Goal: Information Seeking & Learning: Learn about a topic

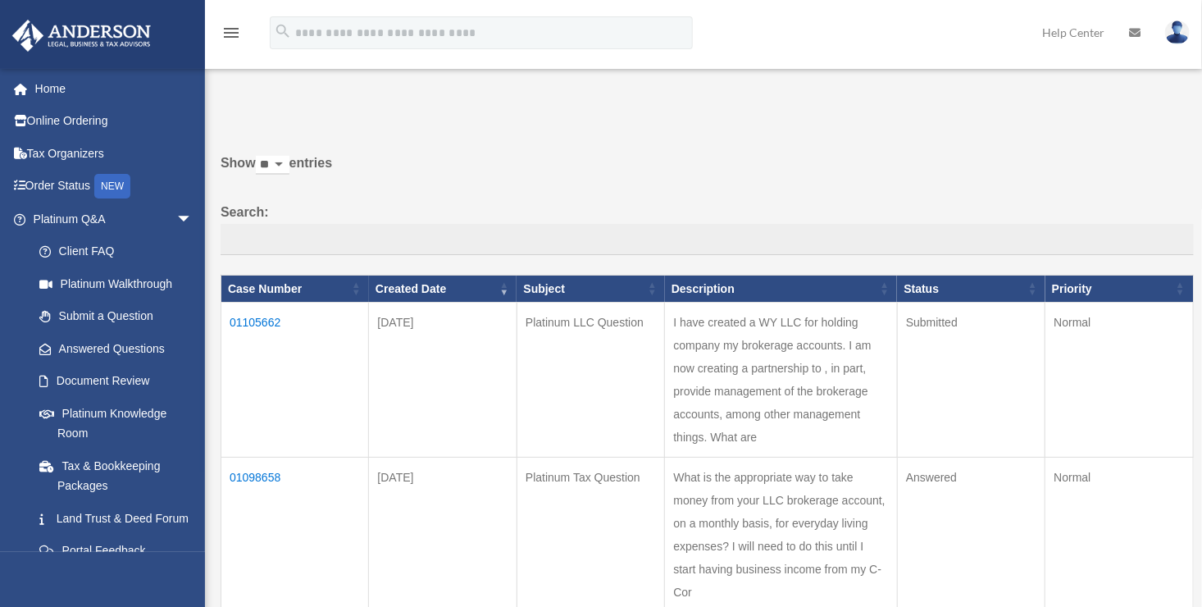
click at [253, 317] on td "01105662" at bounding box center [295, 379] width 148 height 155
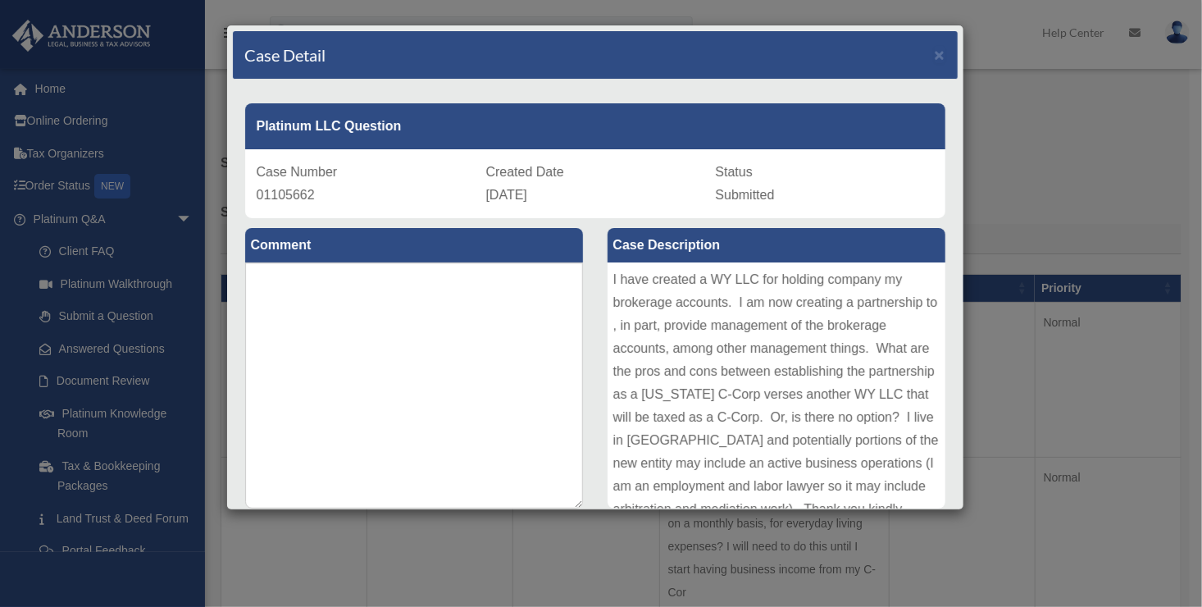
click at [383, 522] on div "Case Detail × Platinum LLC Question Case Number 01105662 Created Date [DATE] St…" at bounding box center [601, 303] width 1202 height 607
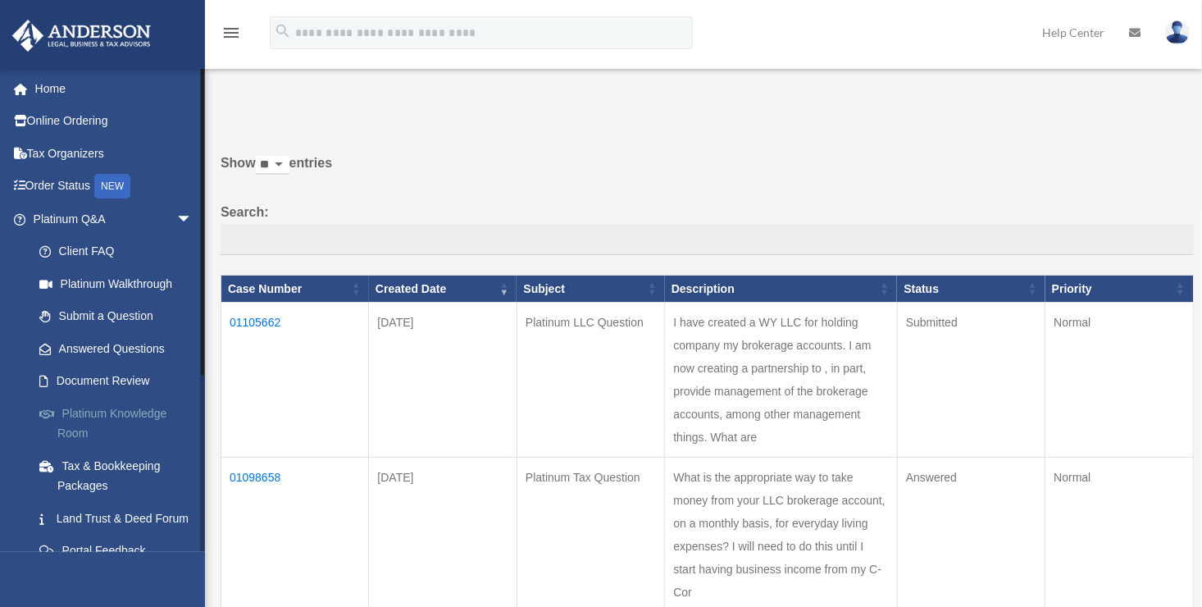
click at [115, 408] on link "Platinum Knowledge Room" at bounding box center [120, 423] width 194 height 52
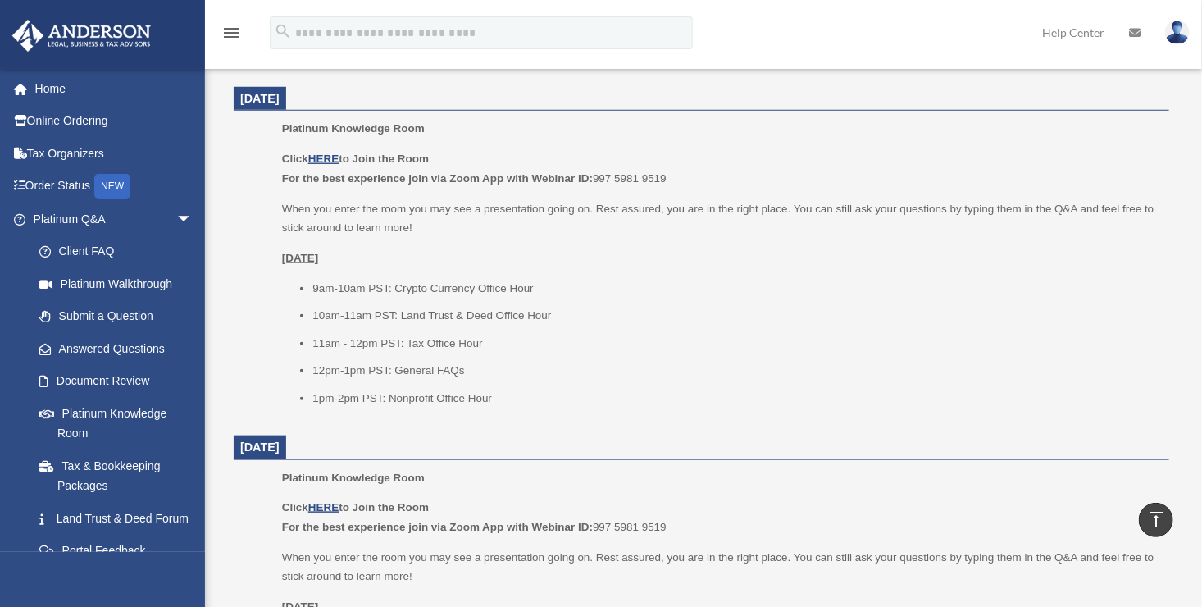
scroll to position [656, 0]
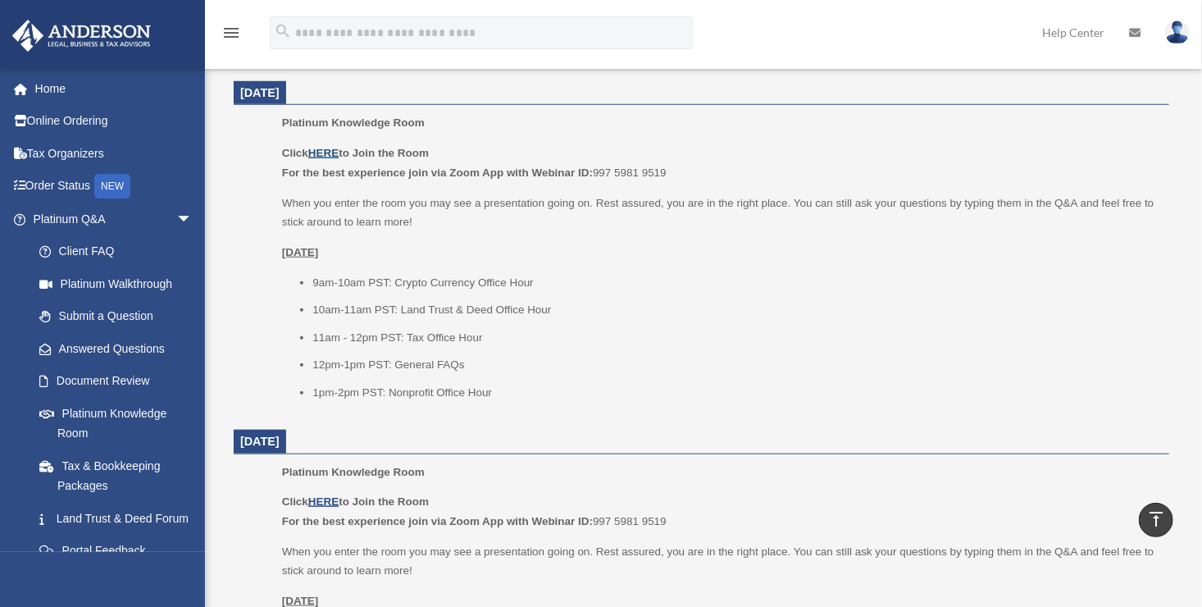
click at [320, 151] on u "HERE" at bounding box center [323, 153] width 30 height 12
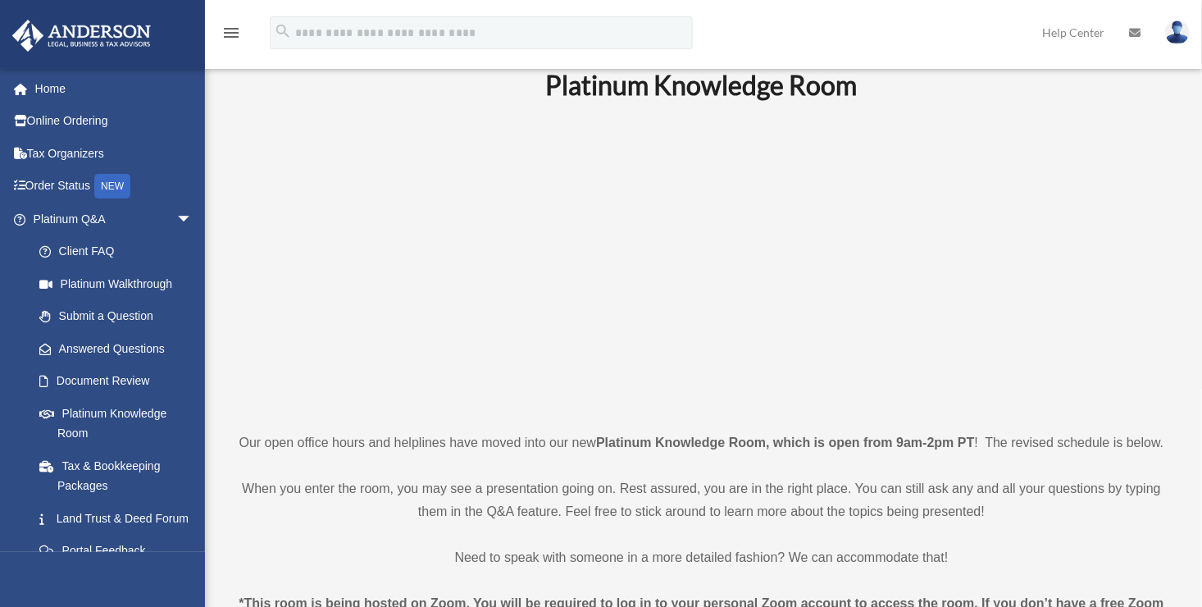
scroll to position [0, 0]
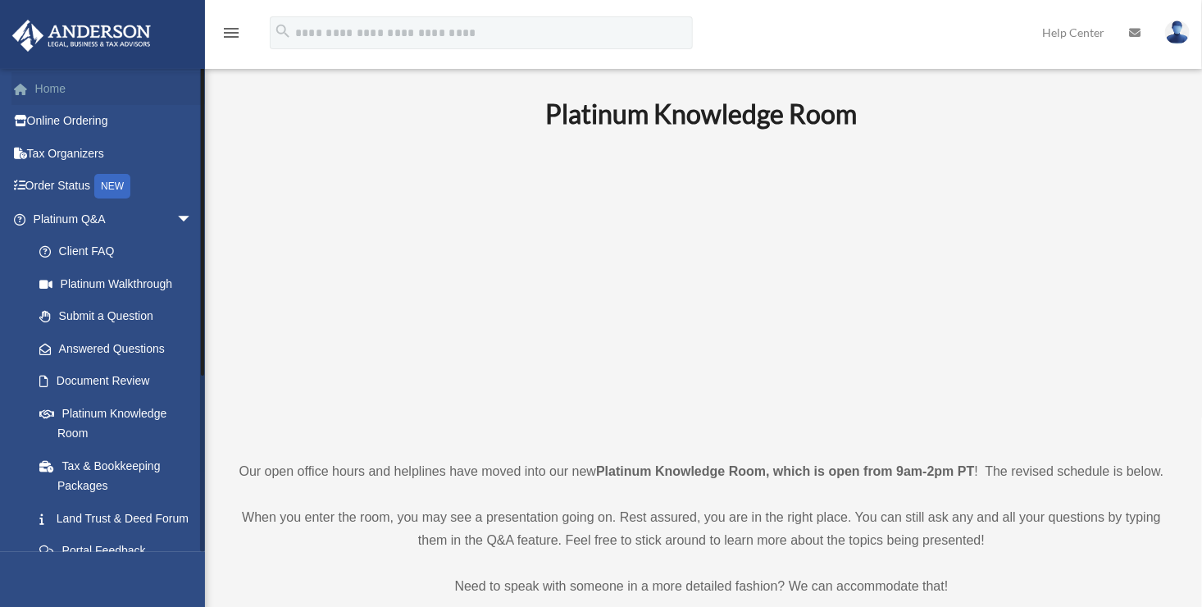
click at [72, 83] on link "Home" at bounding box center [114, 88] width 206 height 33
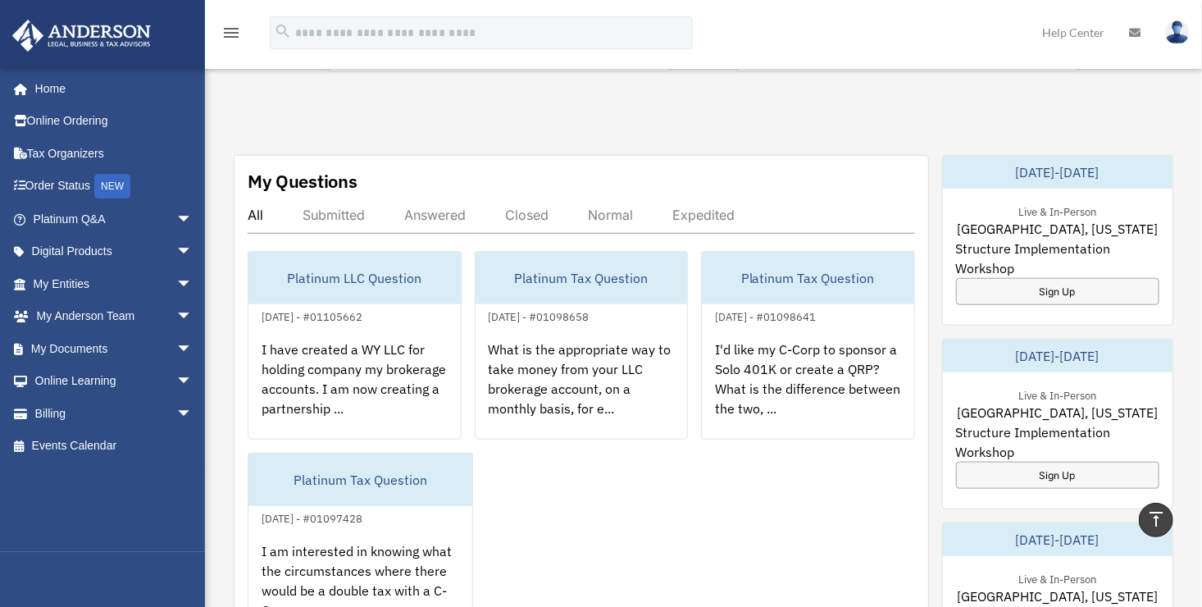
scroll to position [574, 0]
